Goal: Navigation & Orientation: Find specific page/section

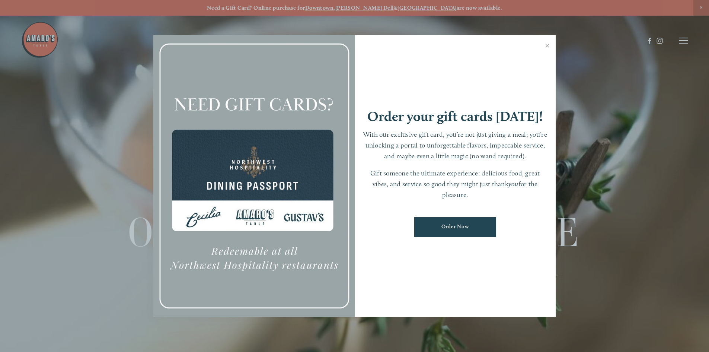
click at [655, 99] on div at bounding box center [354, 176] width 709 height 352
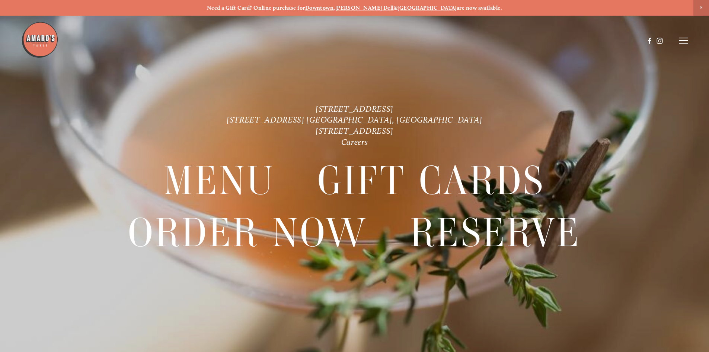
click at [687, 43] on icon at bounding box center [683, 40] width 9 height 7
click at [515, 42] on header "Menu Order Now Visit Gallery 0" at bounding box center [354, 40] width 709 height 81
click at [520, 41] on span "Menu" at bounding box center [527, 40] width 15 height 7
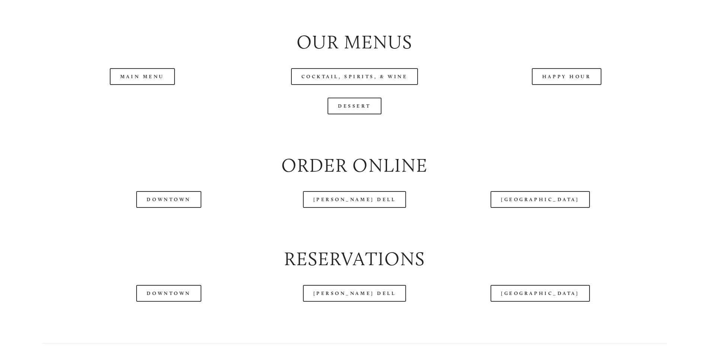
scroll to position [856, 0]
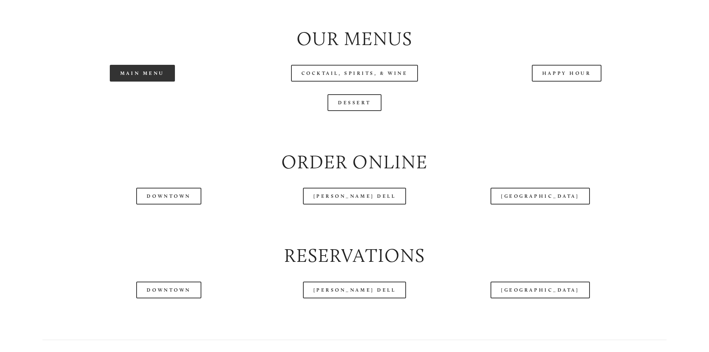
click at [149, 82] on link "Main Menu" at bounding box center [142, 73] width 65 height 17
